Goal: Obtain resource: Download file/media

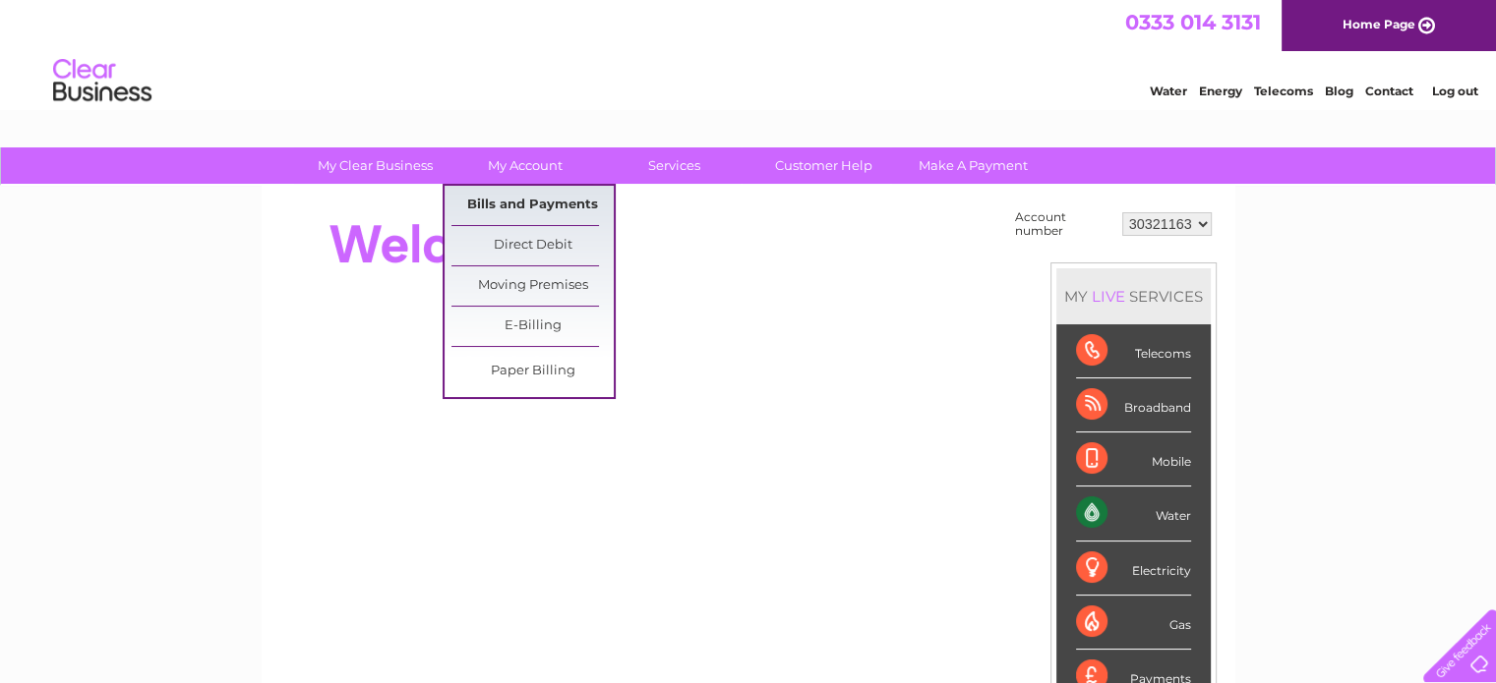
click at [535, 206] on link "Bills and Payments" at bounding box center [532, 205] width 162 height 39
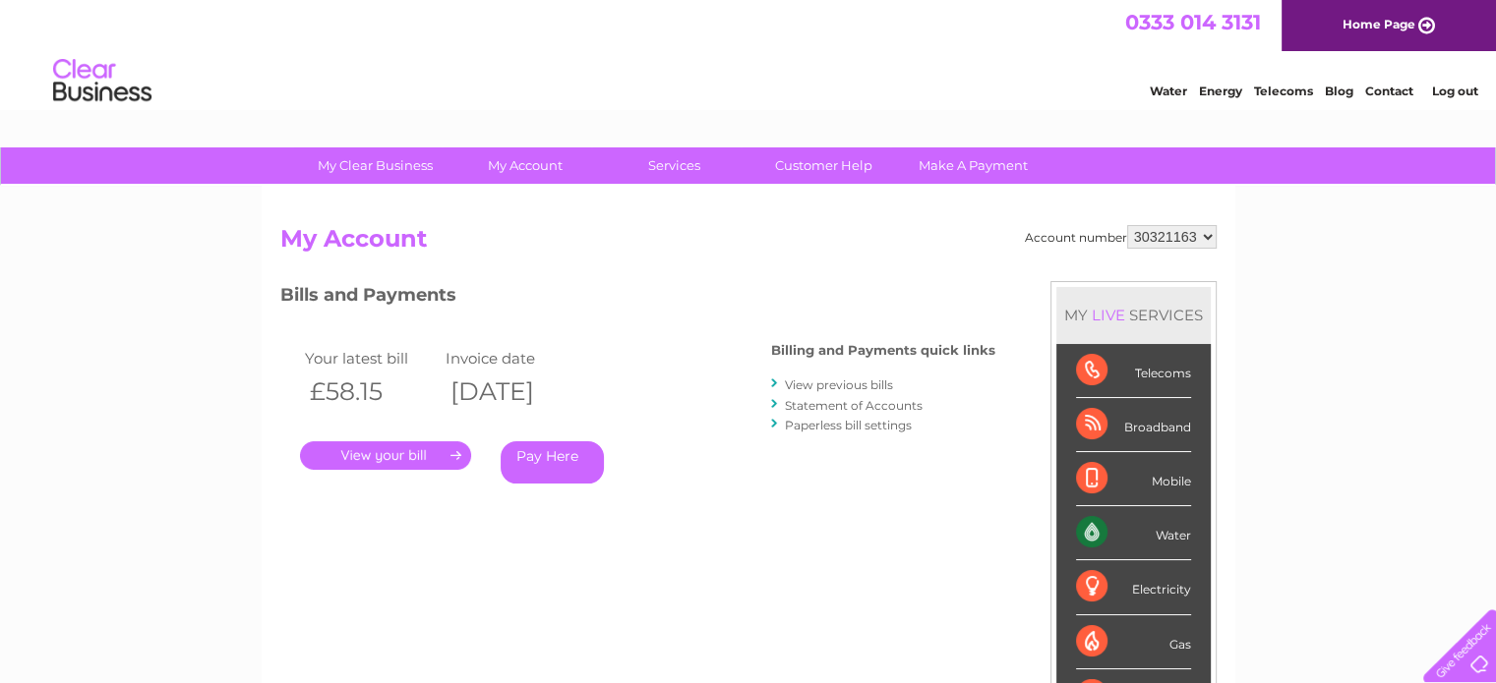
click at [868, 405] on link "Statement of Accounts" at bounding box center [854, 405] width 138 height 15
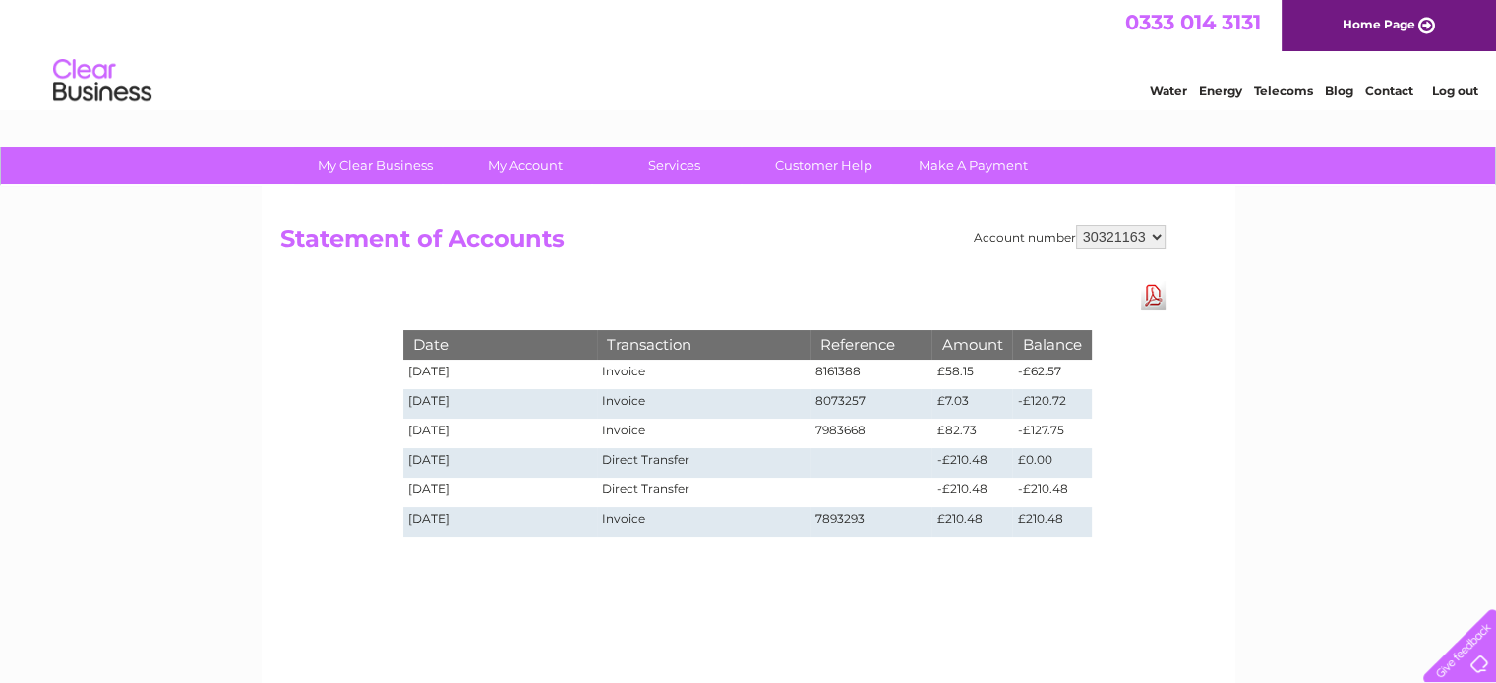
click at [1155, 298] on link "Download Pdf" at bounding box center [1153, 295] width 25 height 29
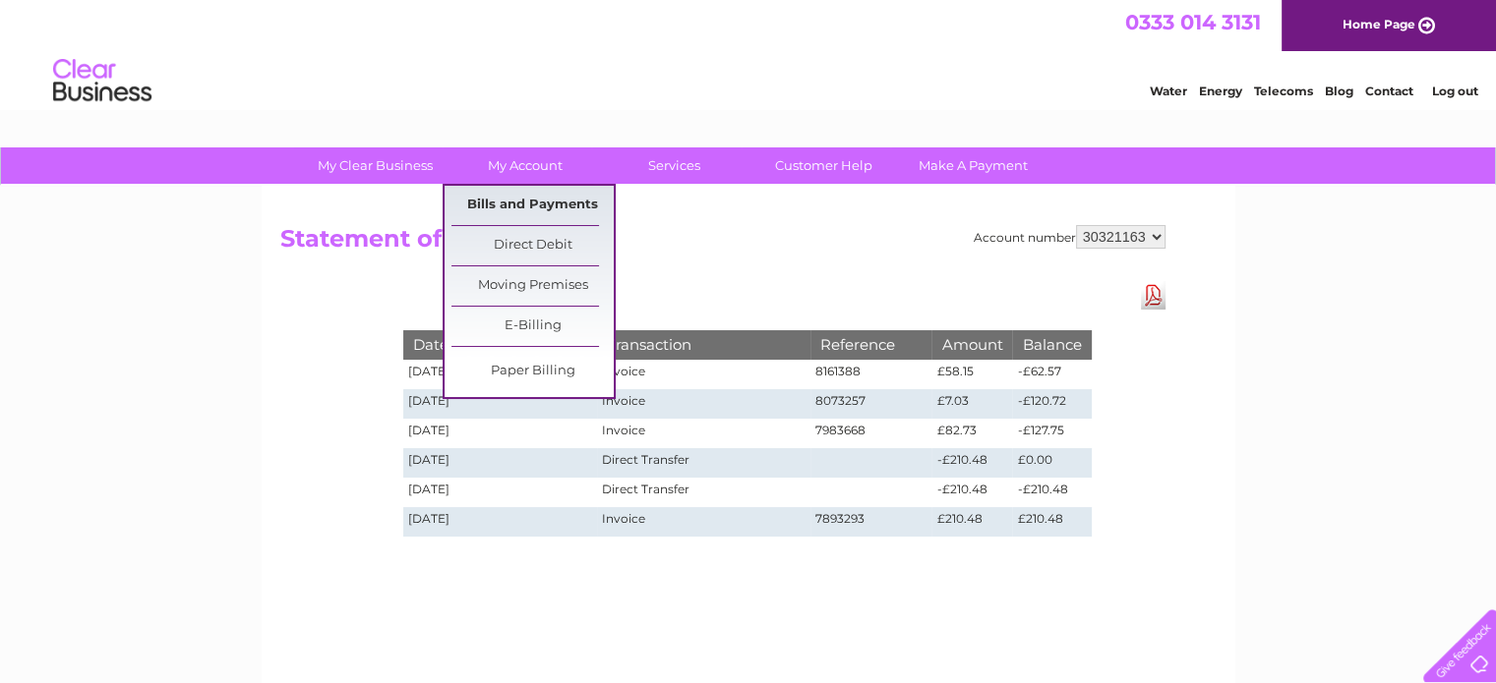
click at [533, 207] on link "Bills and Payments" at bounding box center [532, 205] width 162 height 39
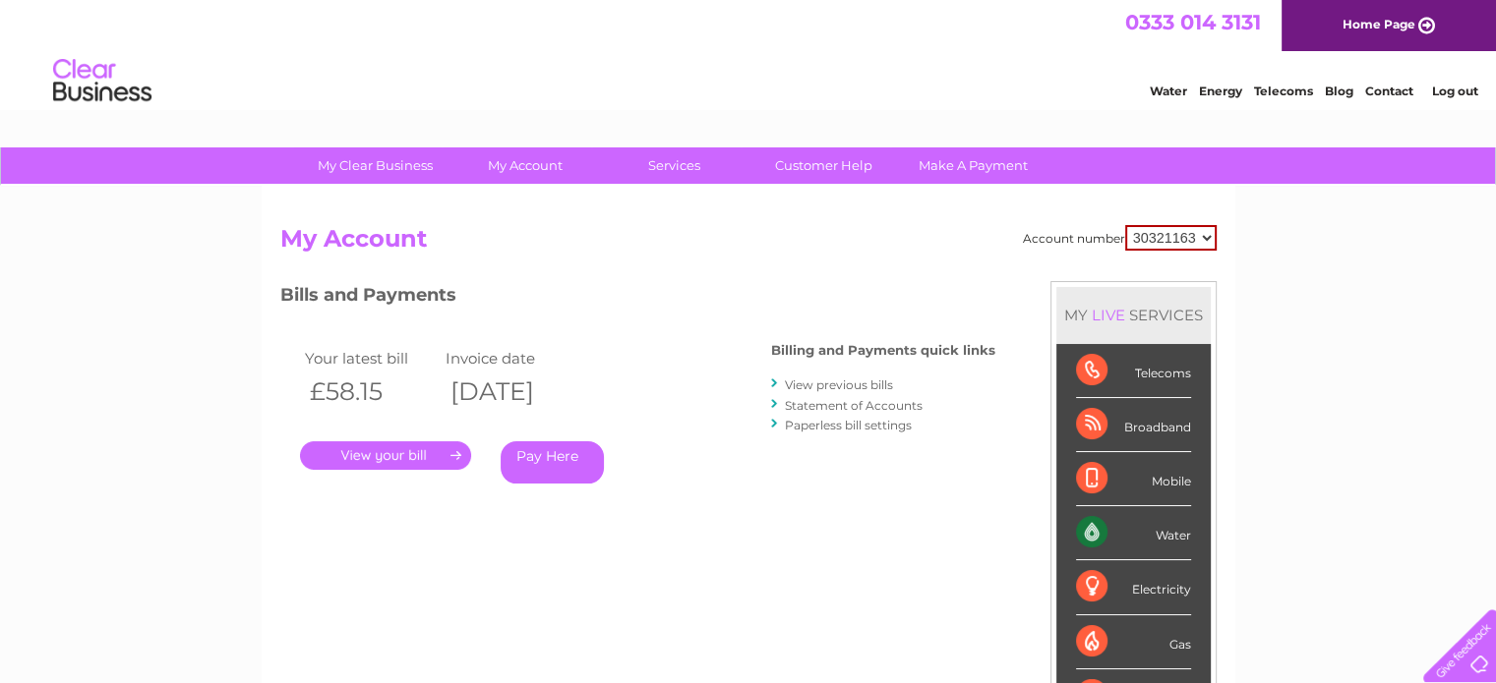
click at [416, 452] on link "." at bounding box center [385, 455] width 171 height 29
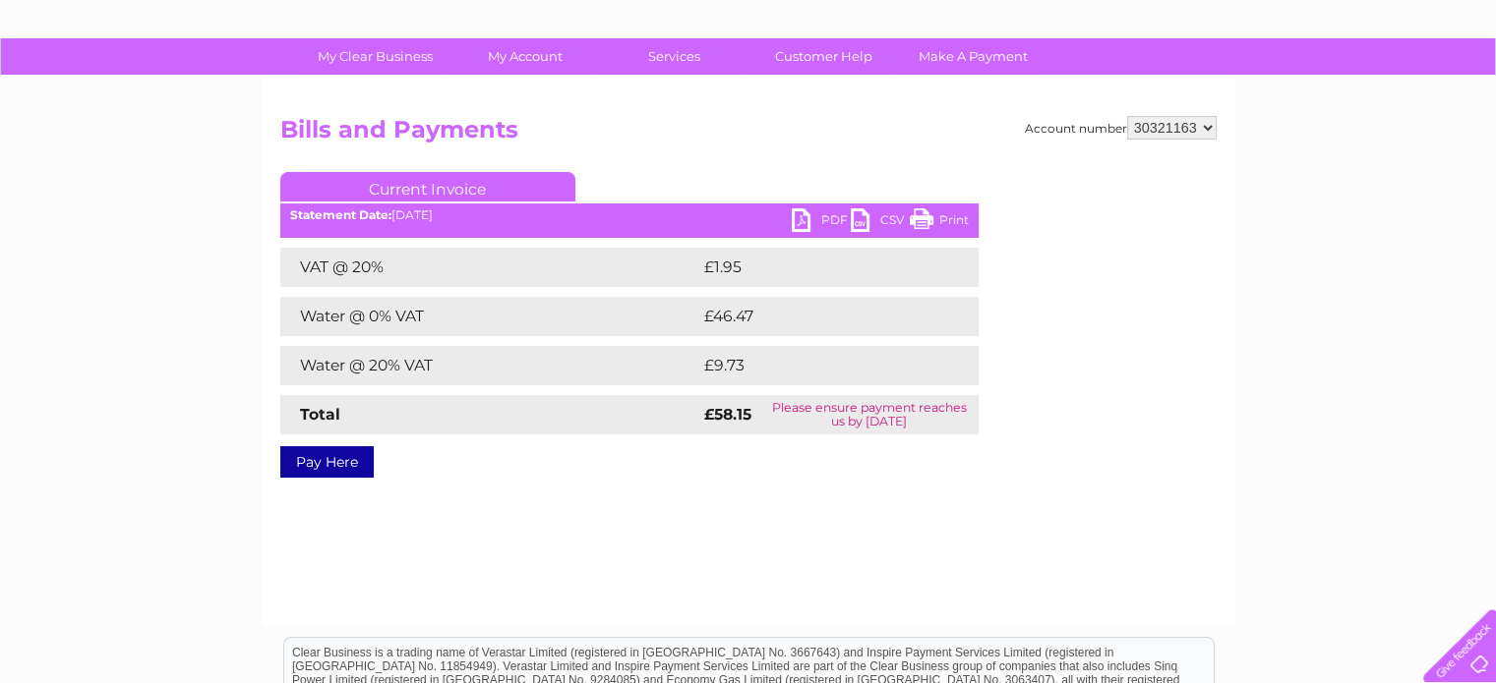
scroll to position [98, 0]
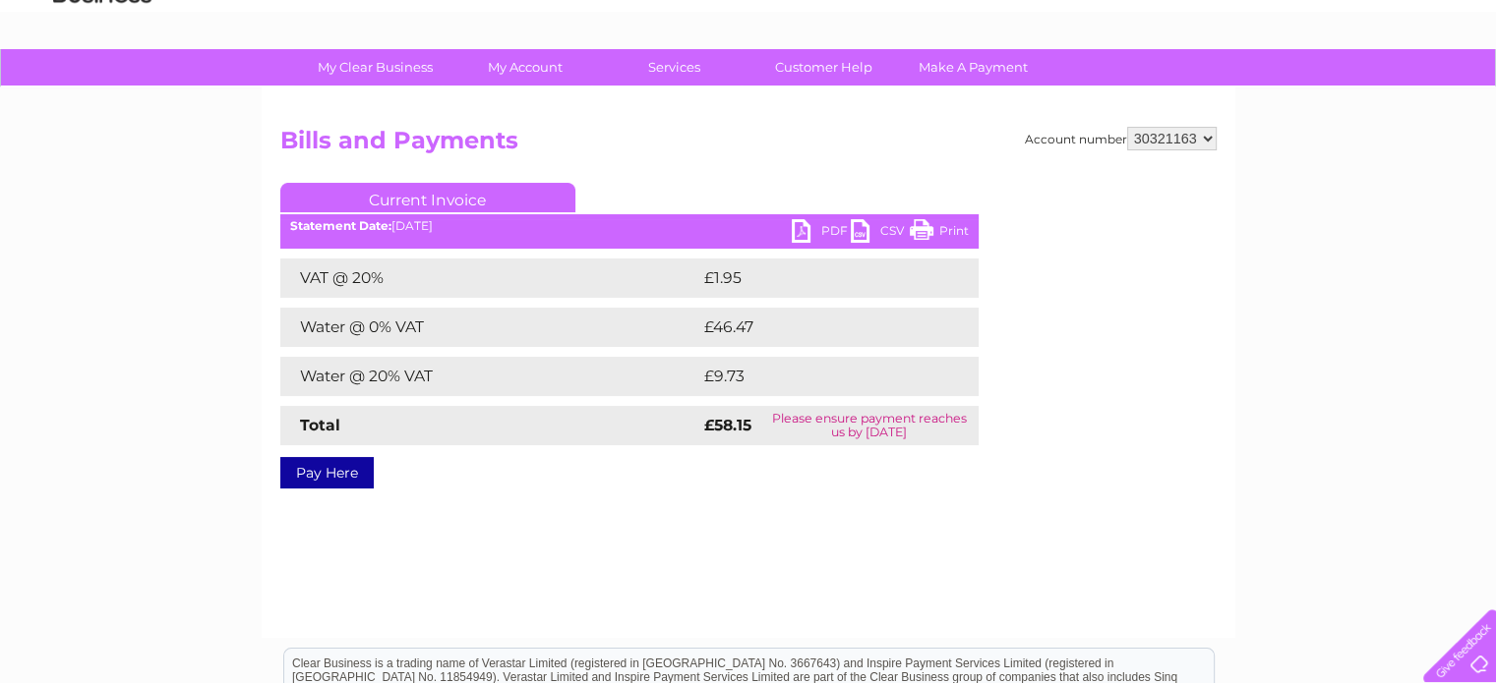
click at [828, 230] on link "PDF" at bounding box center [821, 233] width 59 height 29
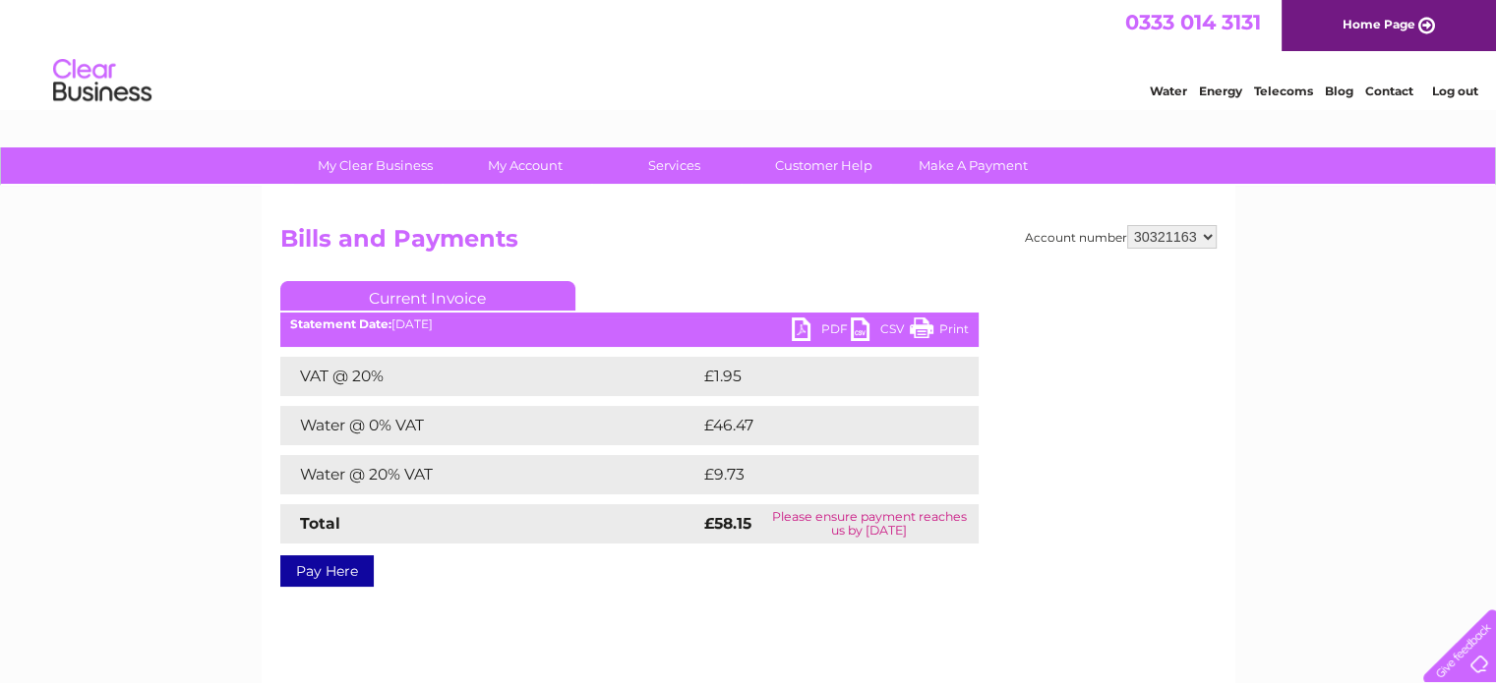
scroll to position [0, 0]
